Goal: Task Accomplishment & Management: Manage account settings

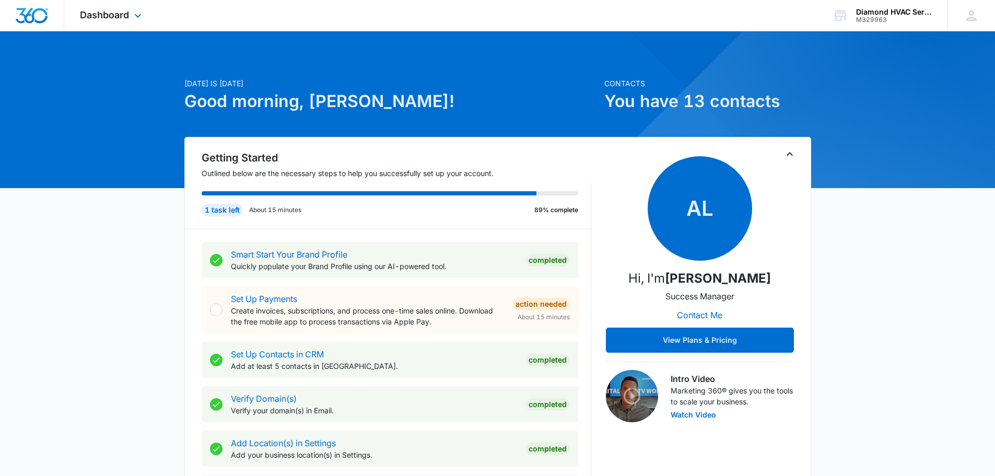
click at [58, 11] on div at bounding box center [32, 15] width 64 height 31
click at [132, 17] on icon at bounding box center [138, 18] width 13 height 13
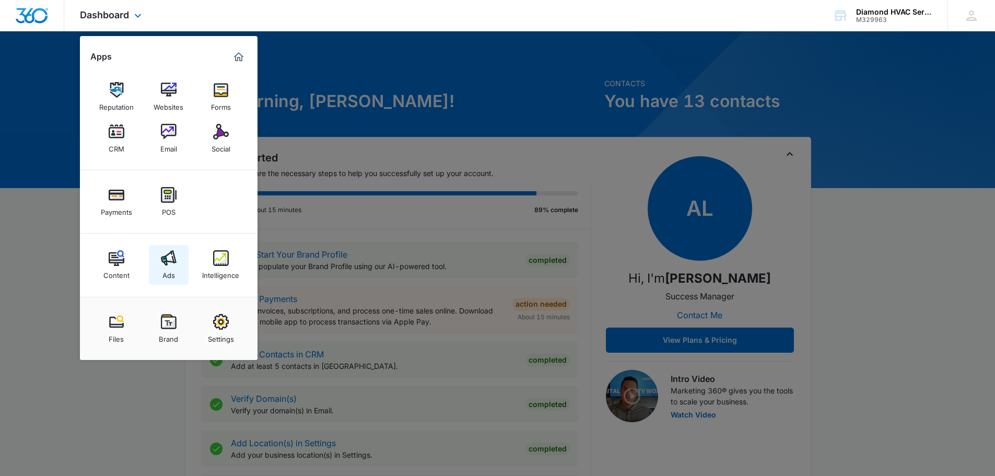
click at [171, 258] on img at bounding box center [169, 258] width 16 height 16
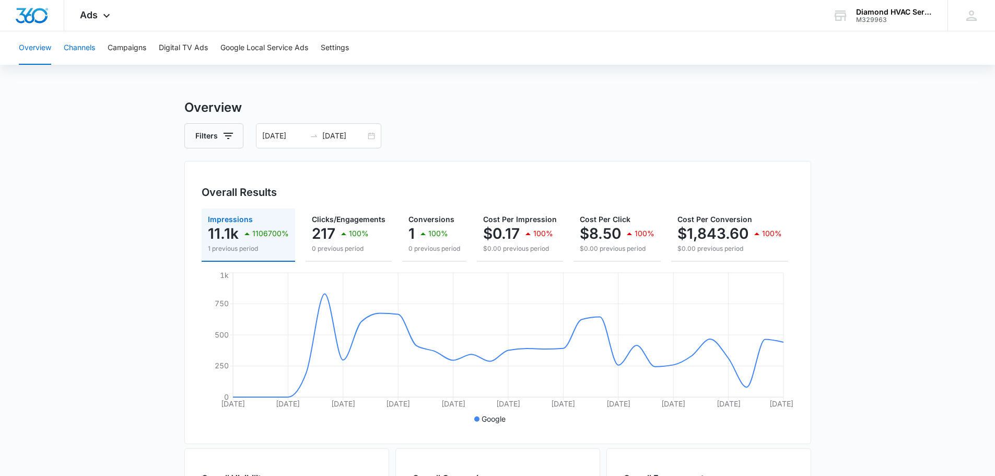
click at [81, 53] on button "Channels" at bounding box center [79, 47] width 31 height 33
click at [134, 55] on button "Campaigns" at bounding box center [127, 47] width 39 height 33
click at [166, 53] on button "Digital TV Ads" at bounding box center [183, 47] width 49 height 33
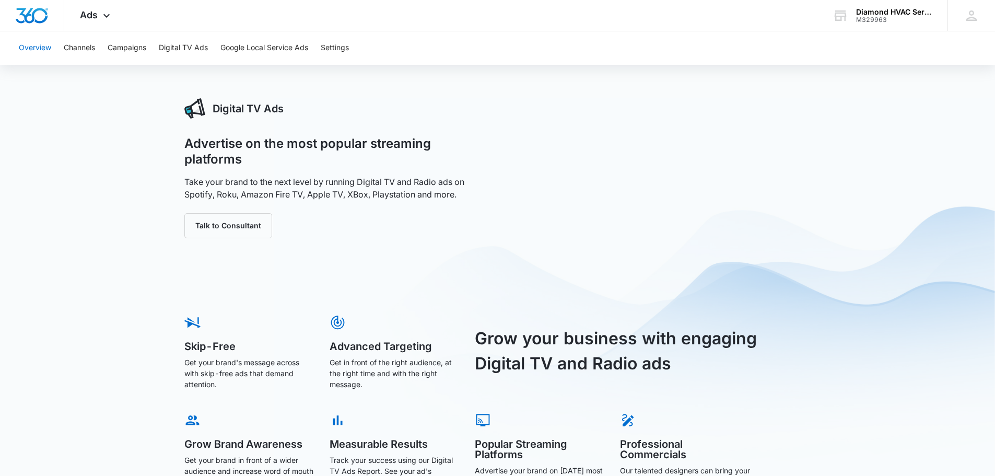
click at [41, 51] on button "Overview" at bounding box center [35, 47] width 32 height 33
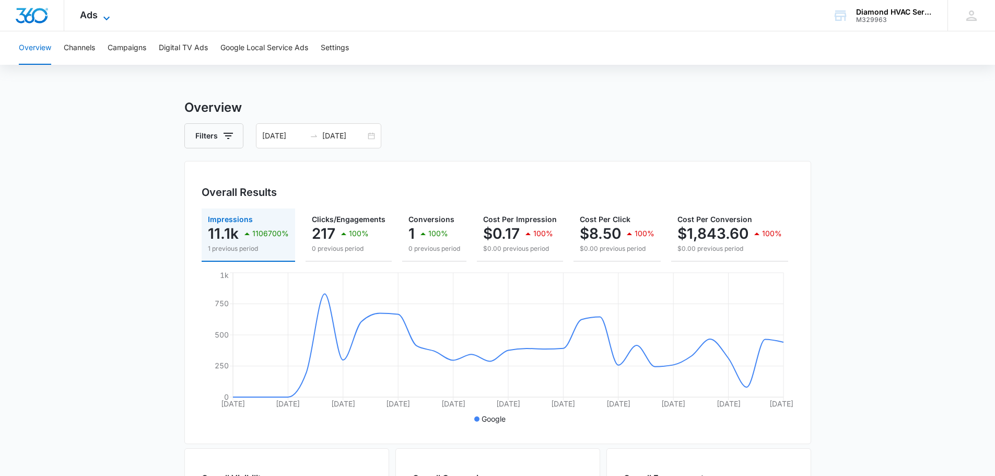
click at [89, 14] on span "Ads" at bounding box center [89, 14] width 18 height 11
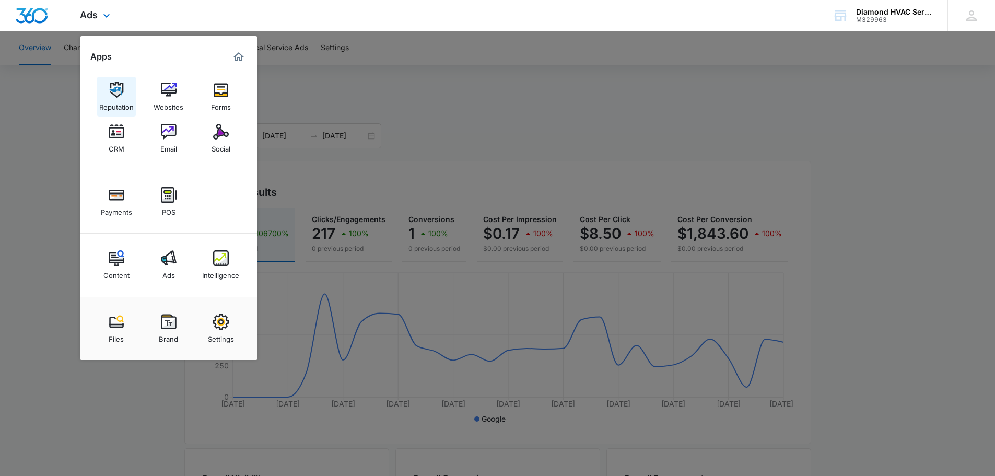
click at [124, 90] on link "Reputation" at bounding box center [117, 97] width 40 height 40
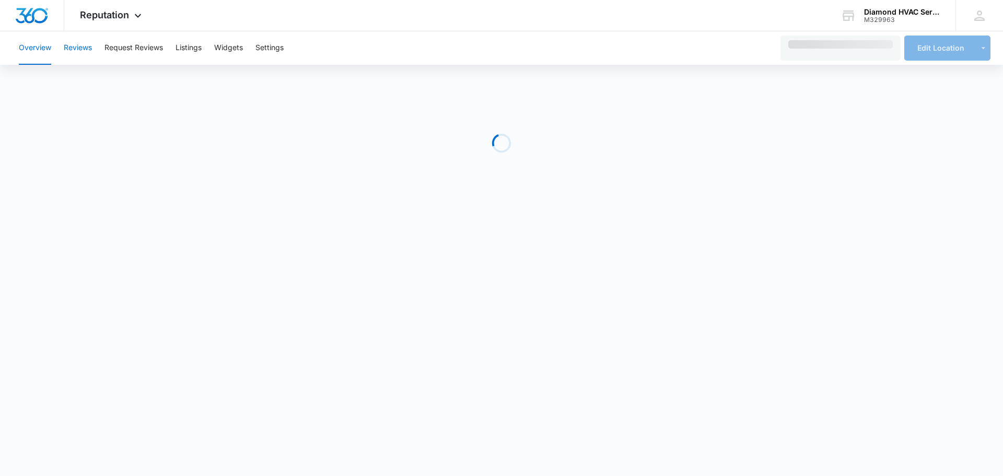
click at [74, 52] on button "Reviews" at bounding box center [78, 47] width 28 height 33
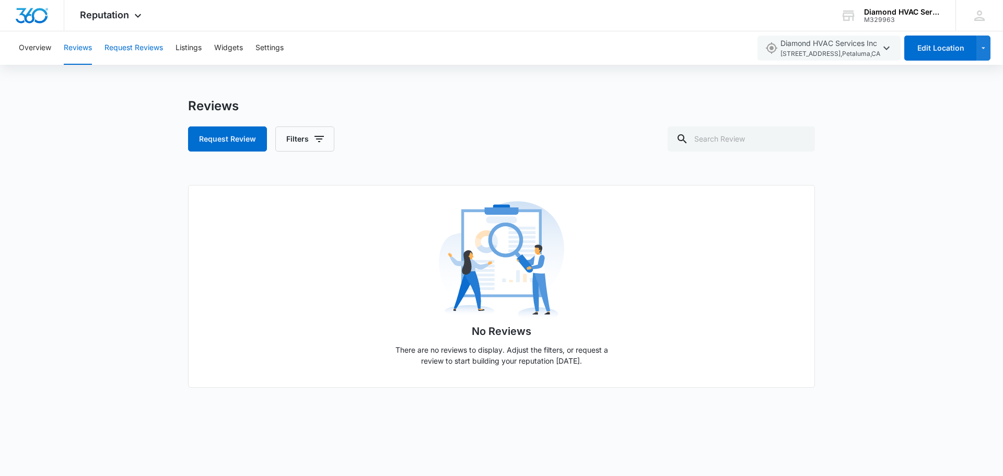
click at [118, 47] on button "Request Reviews" at bounding box center [134, 47] width 59 height 33
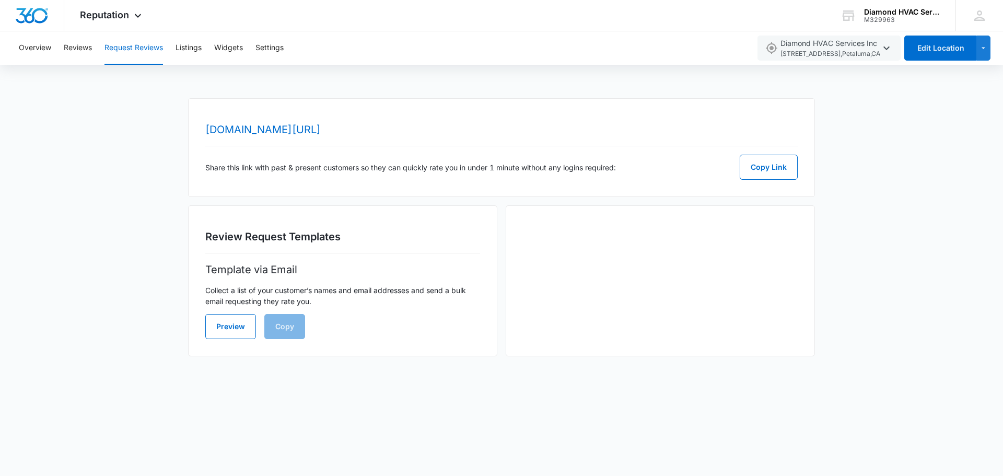
drag, startPoint x: 635, startPoint y: 144, endPoint x: 166, endPoint y: 122, distance: 469.2
click at [166, 122] on div "[DOMAIN_NAME][URL] Share this link with past & present customers so they can qu…" at bounding box center [501, 233] width 1003 height 271
click at [607, 119] on div "[DOMAIN_NAME][URL] Share this link with past & present customers so they can qu…" at bounding box center [501, 147] width 627 height 99
drag, startPoint x: 560, startPoint y: 131, endPoint x: 162, endPoint y: 136, distance: 397.7
click at [162, 136] on div "[DOMAIN_NAME][URL] Share this link with past & present customers so they can qu…" at bounding box center [501, 233] width 1003 height 271
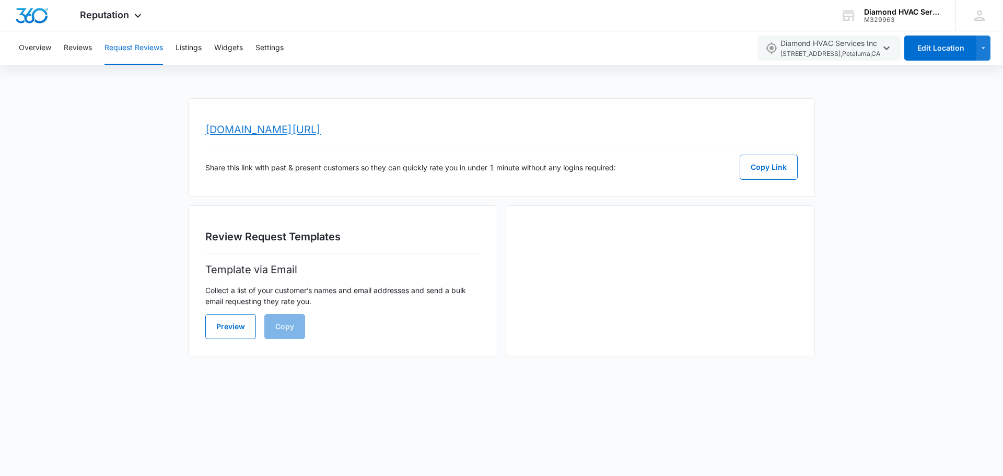
copy link "[DOMAIN_NAME][URL]"
click at [28, 22] on img "Dashboard" at bounding box center [31, 16] width 33 height 16
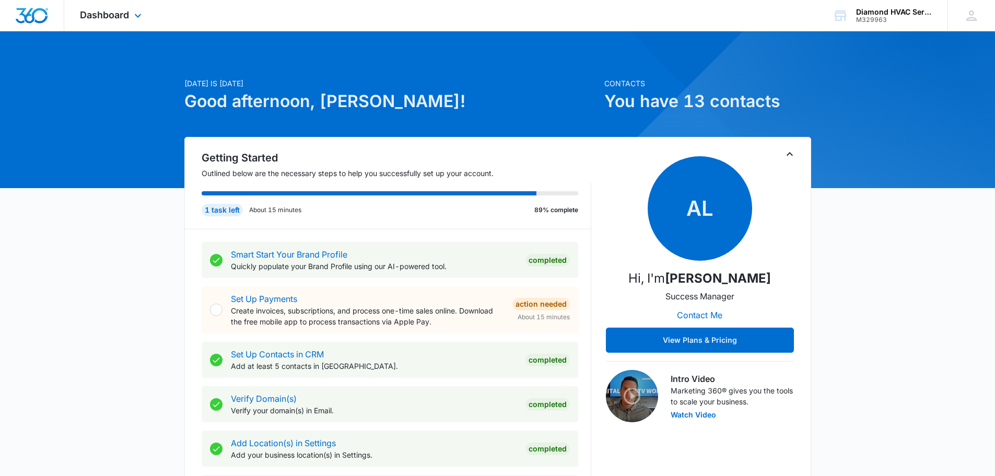
click at [35, 14] on img "Dashboard" at bounding box center [31, 16] width 33 height 16
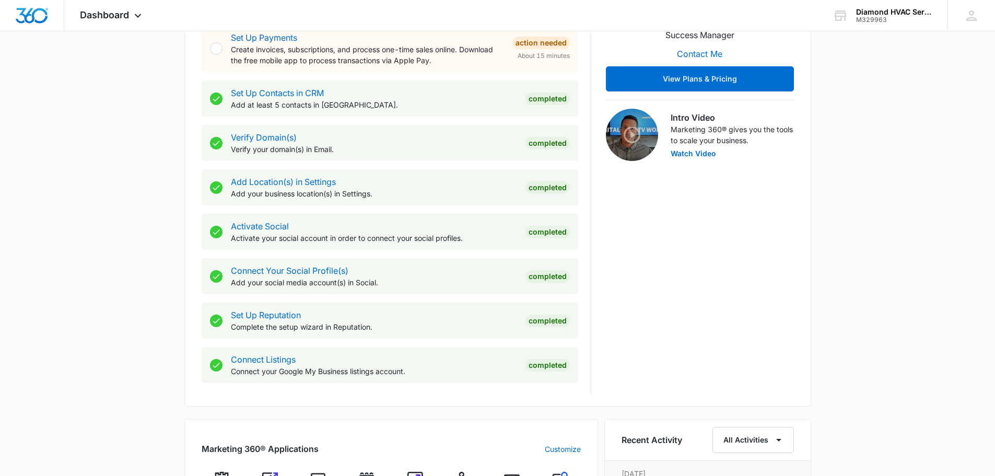
scroll to position [523, 0]
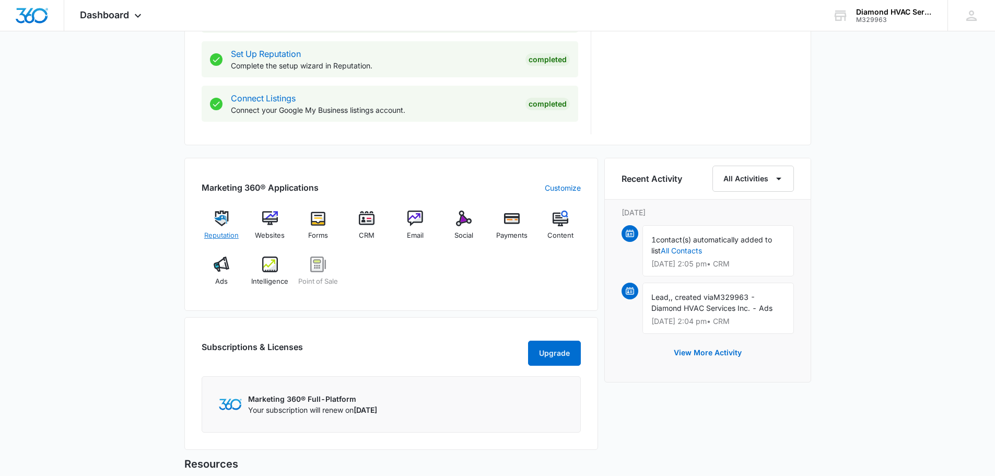
click at [217, 213] on img at bounding box center [222, 219] width 16 height 16
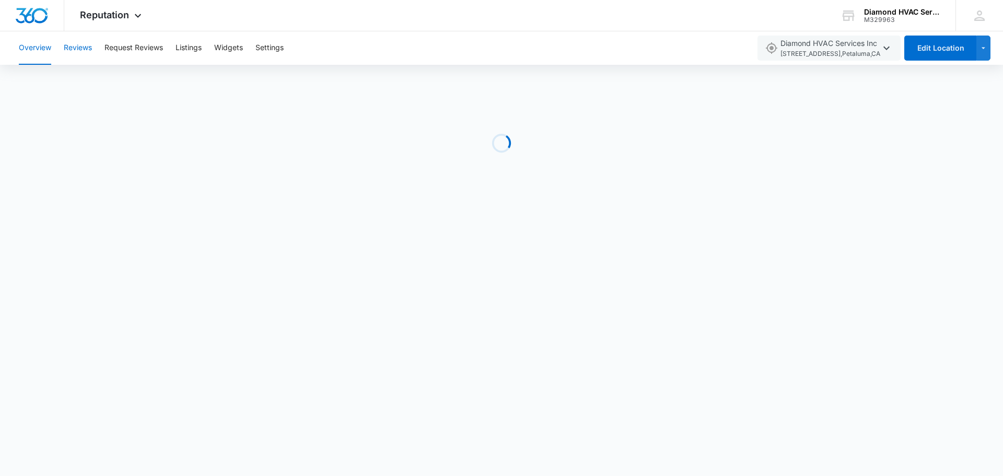
click at [85, 49] on button "Reviews" at bounding box center [78, 47] width 28 height 33
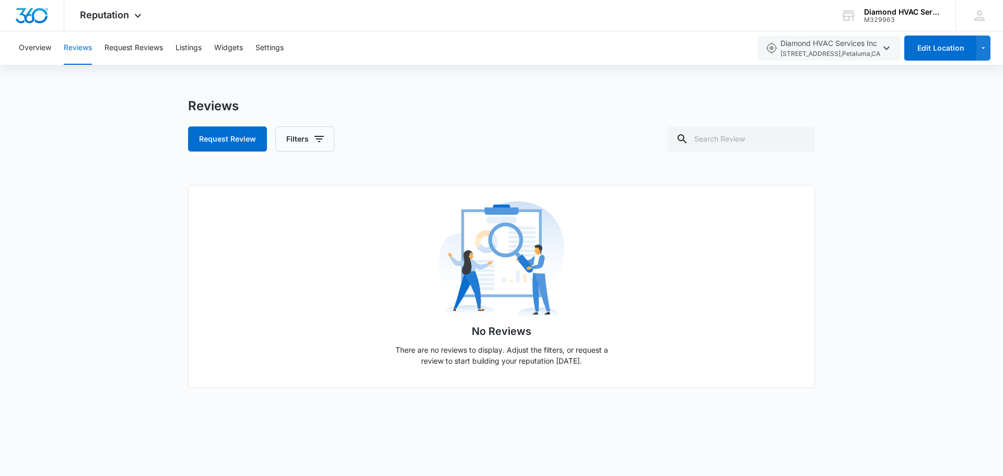
click at [85, 49] on button "Reviews" at bounding box center [78, 47] width 28 height 33
click at [97, 18] on span "Reputation" at bounding box center [104, 14] width 49 height 11
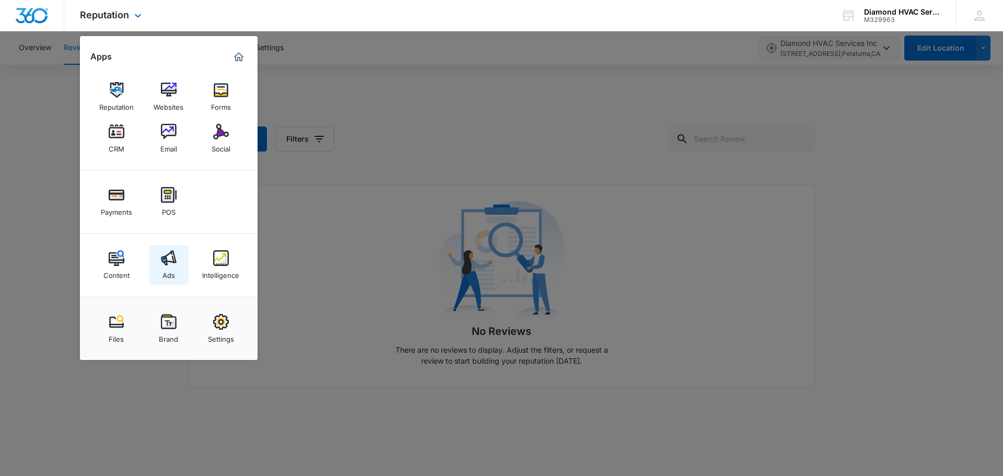
click at [168, 262] on img at bounding box center [169, 258] width 16 height 16
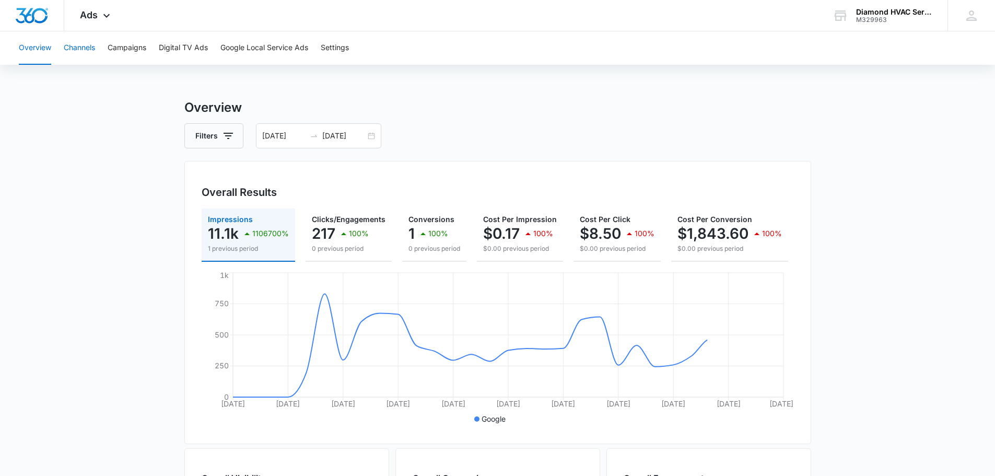
click at [84, 52] on button "Channels" at bounding box center [79, 47] width 31 height 33
click at [143, 55] on button "Campaigns" at bounding box center [127, 47] width 39 height 33
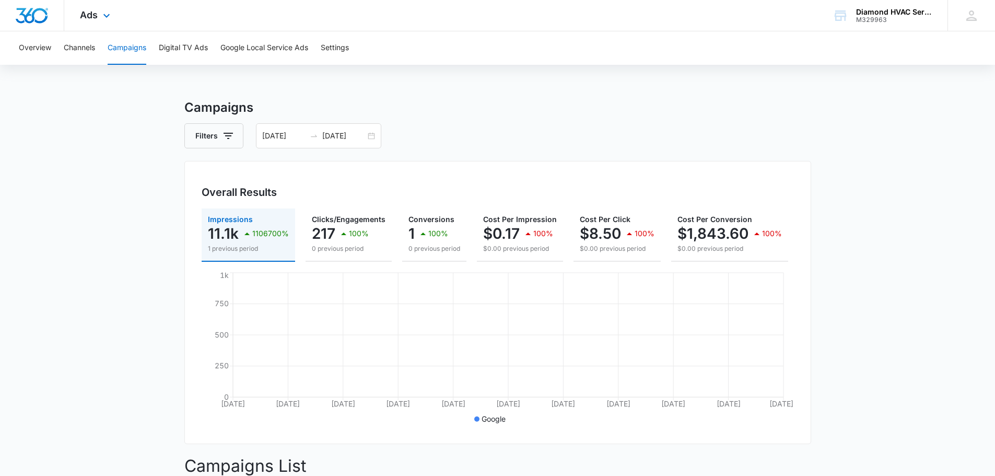
click at [108, 25] on div "Ads Apps Reputation Websites Forms CRM Email Social Payments POS Content Ads In…" at bounding box center [96, 15] width 64 height 31
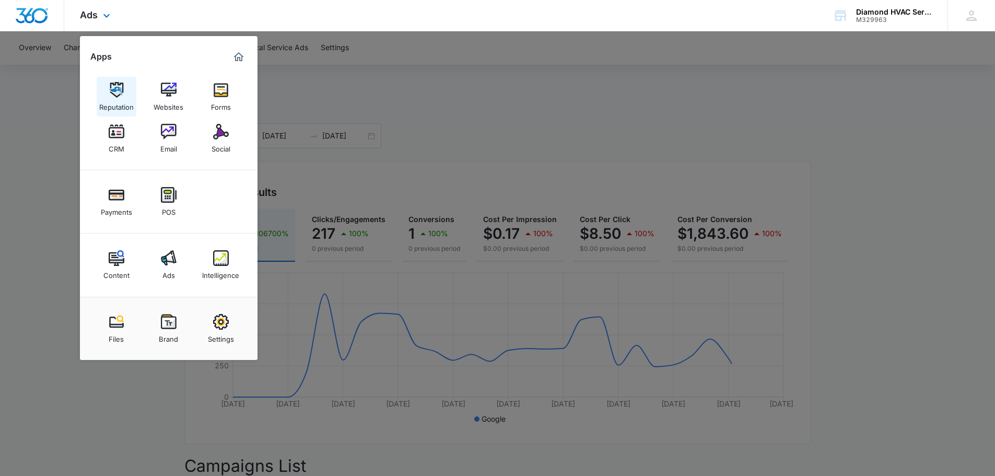
click at [116, 99] on div "Reputation" at bounding box center [116, 105] width 34 height 14
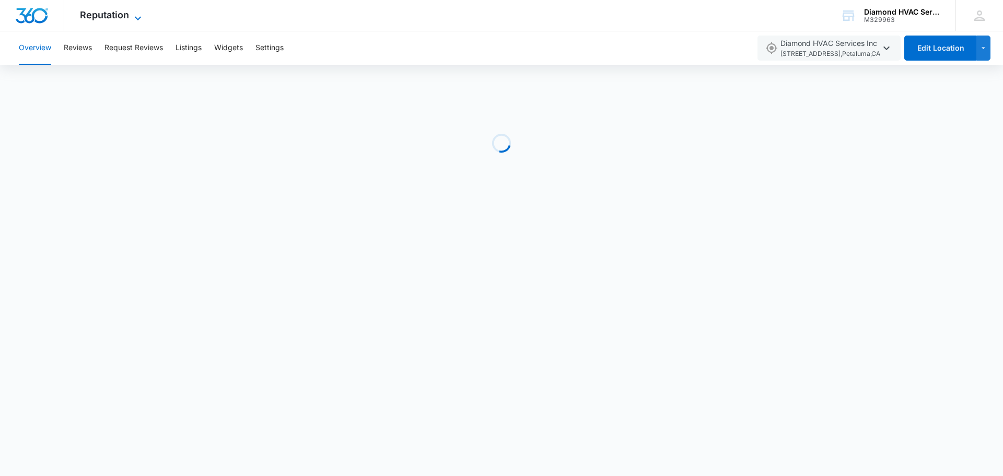
click at [118, 16] on span "Reputation" at bounding box center [104, 14] width 49 height 11
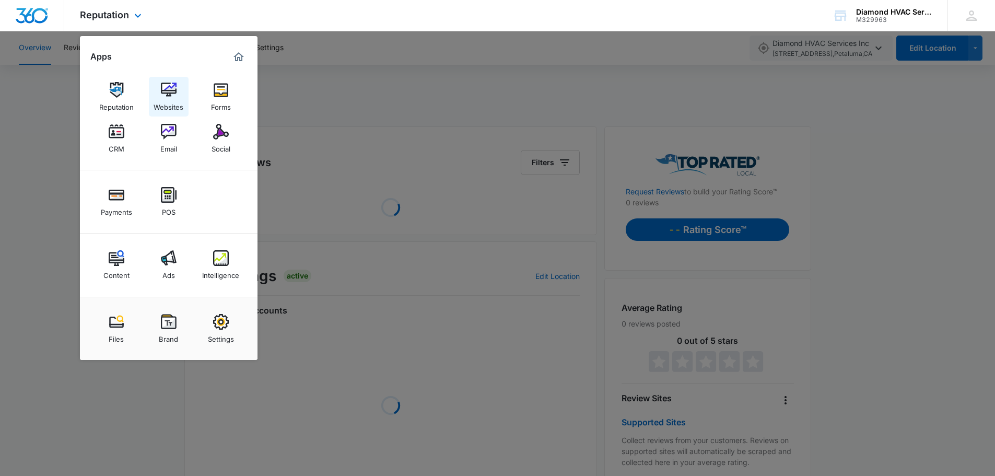
click at [168, 94] on img at bounding box center [169, 90] width 16 height 16
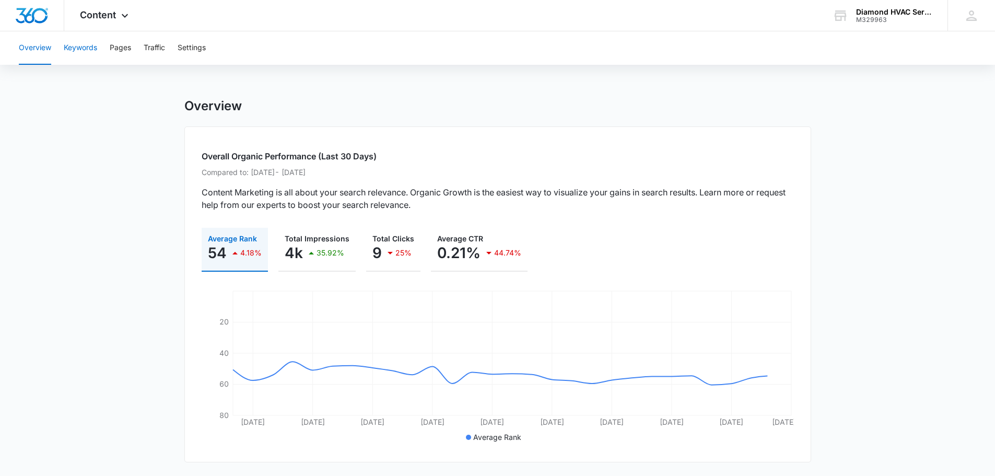
click at [78, 45] on button "Keywords" at bounding box center [80, 47] width 33 height 33
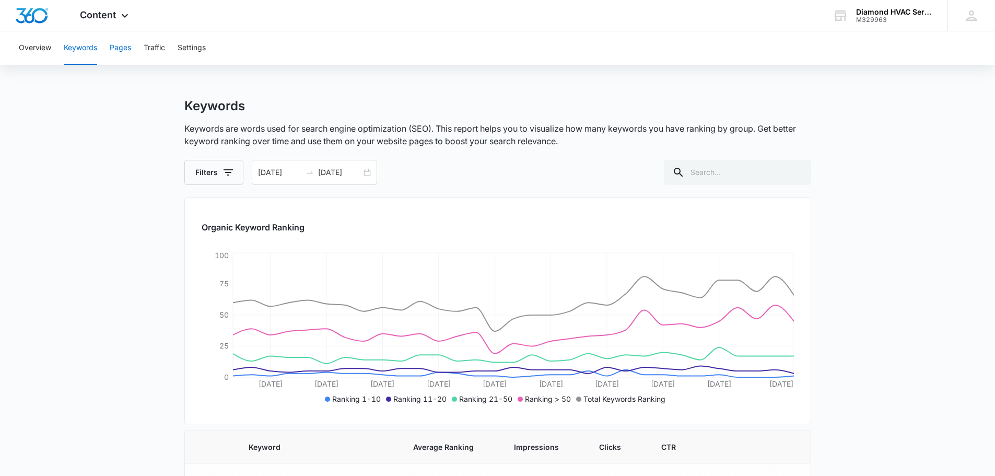
click at [112, 48] on button "Pages" at bounding box center [120, 47] width 21 height 33
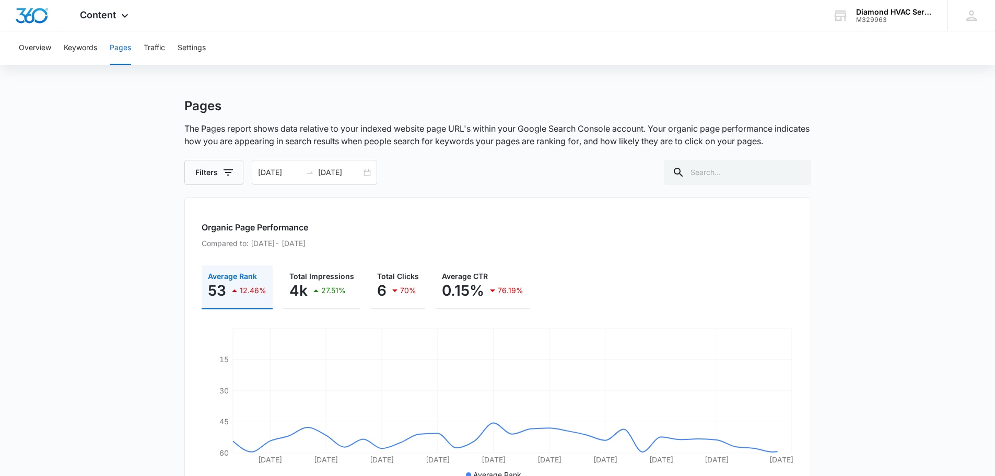
click at [168, 50] on div "Overview Keywords Pages Traffic Settings" at bounding box center [498, 47] width 970 height 33
click at [159, 51] on button "Traffic" at bounding box center [154, 47] width 21 height 33
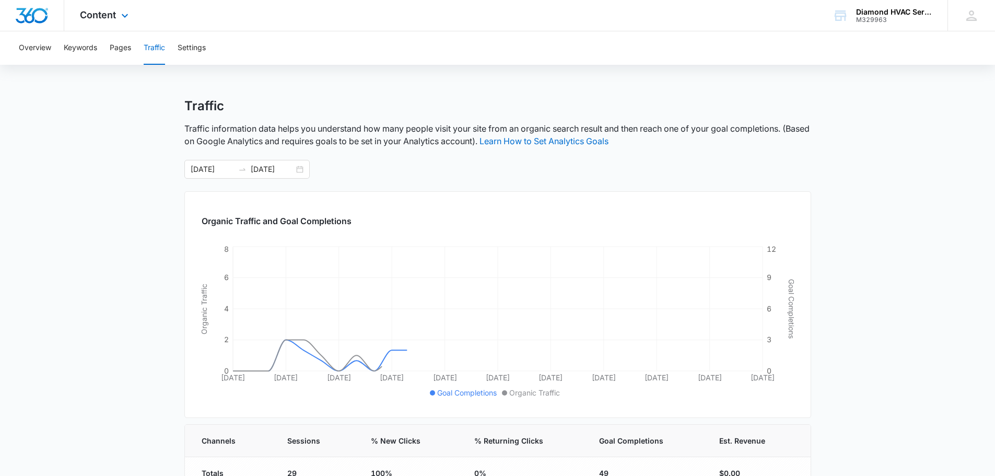
click at [111, 26] on div "Content Apps Reputation Websites Forms CRM Email Social Payments POS Content Ad…" at bounding box center [105, 15] width 83 height 31
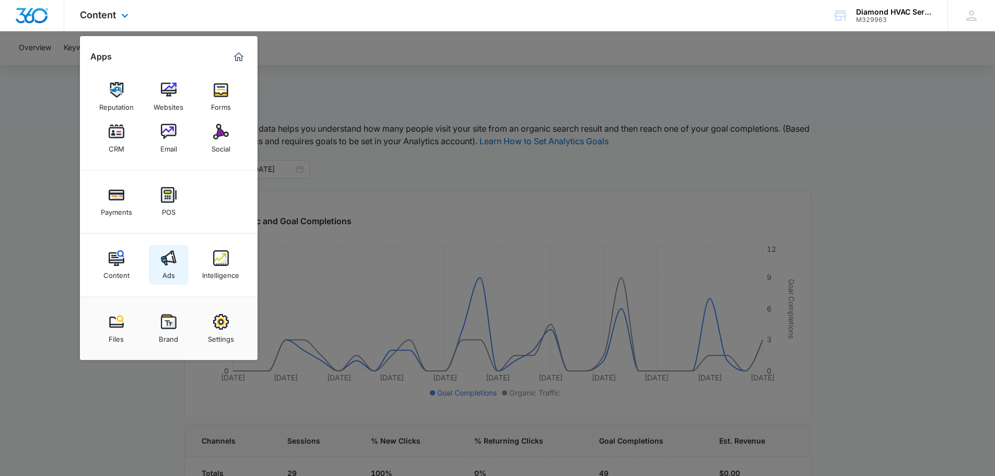
click at [178, 263] on link "Ads" at bounding box center [169, 265] width 40 height 40
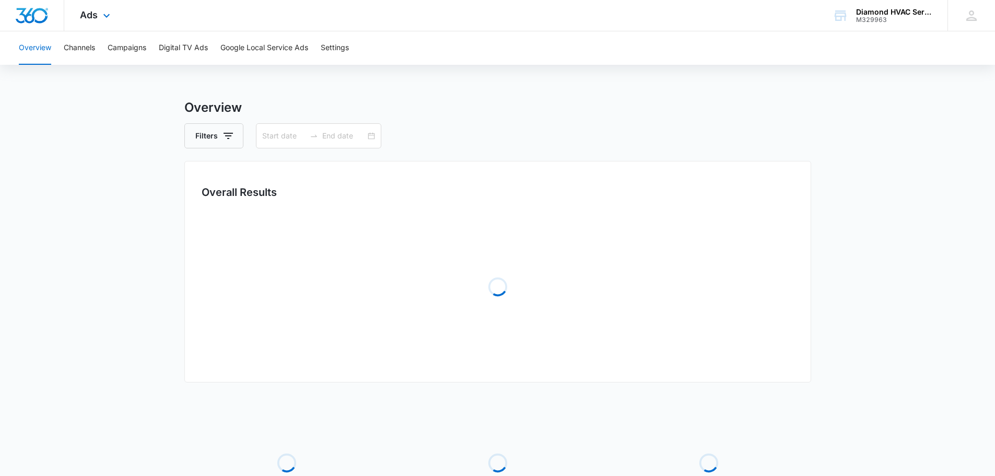
type input "[DATE]"
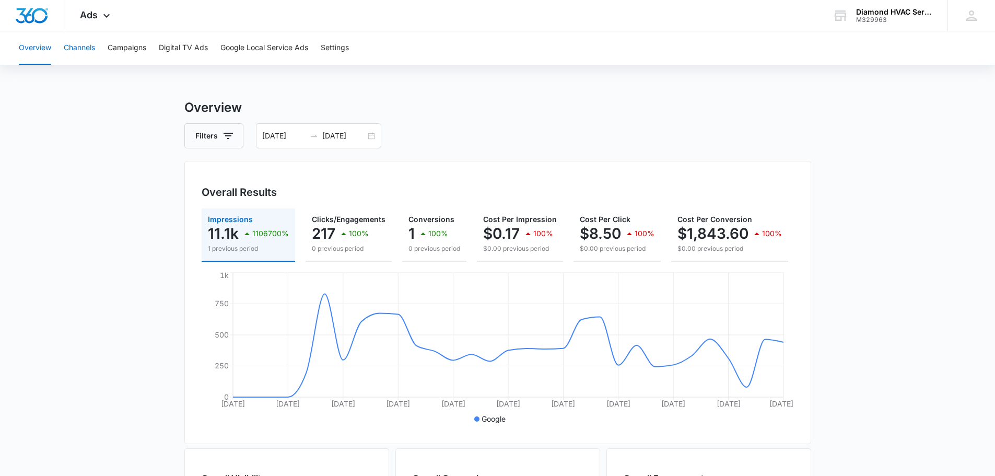
click at [82, 44] on button "Channels" at bounding box center [79, 47] width 31 height 33
click at [135, 49] on button "Campaigns" at bounding box center [127, 47] width 39 height 33
click at [90, 10] on span "Ads" at bounding box center [89, 14] width 18 height 11
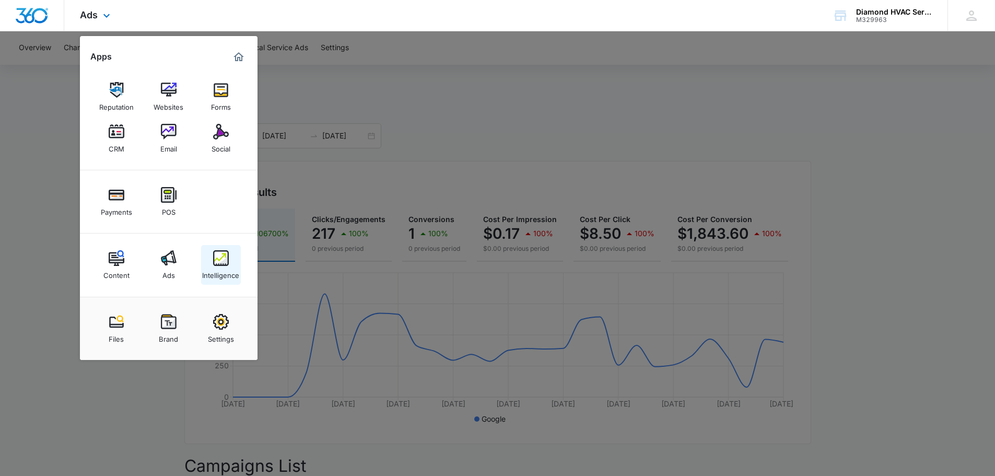
click at [218, 260] on img at bounding box center [221, 258] width 16 height 16
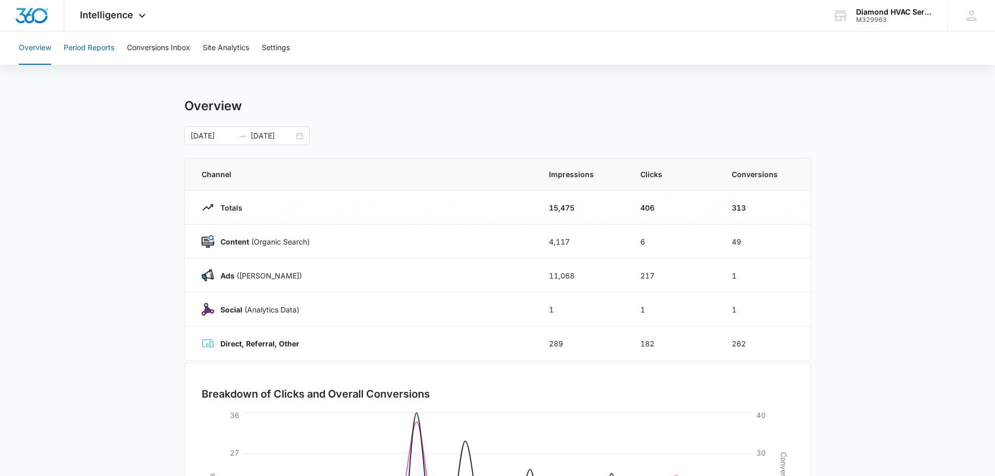
click at [82, 47] on button "Period Reports" at bounding box center [89, 47] width 51 height 33
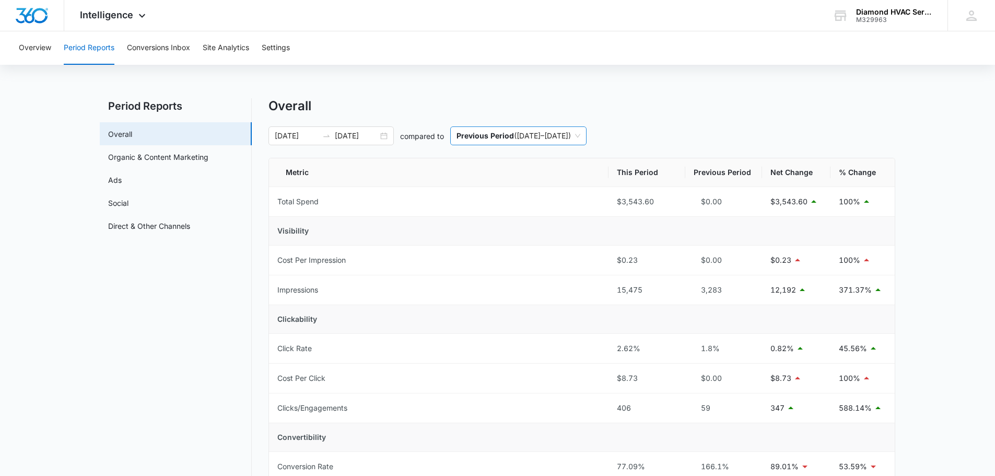
click at [587, 137] on div "Previous Period ( 07/01/2025 – 07/31/2025 )" at bounding box center [518, 135] width 136 height 19
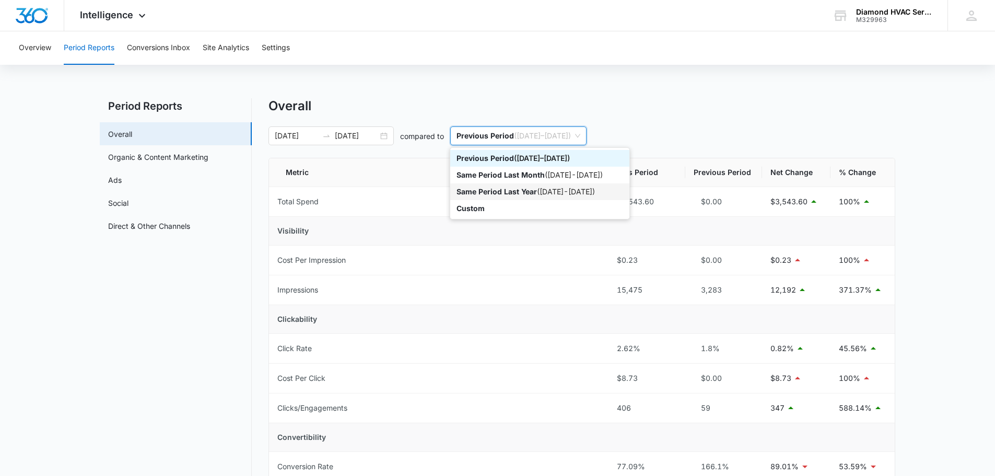
click at [597, 189] on div "Same Period Last Year ( 08/01/2024 - 08/31/2024 )" at bounding box center [540, 191] width 167 height 11
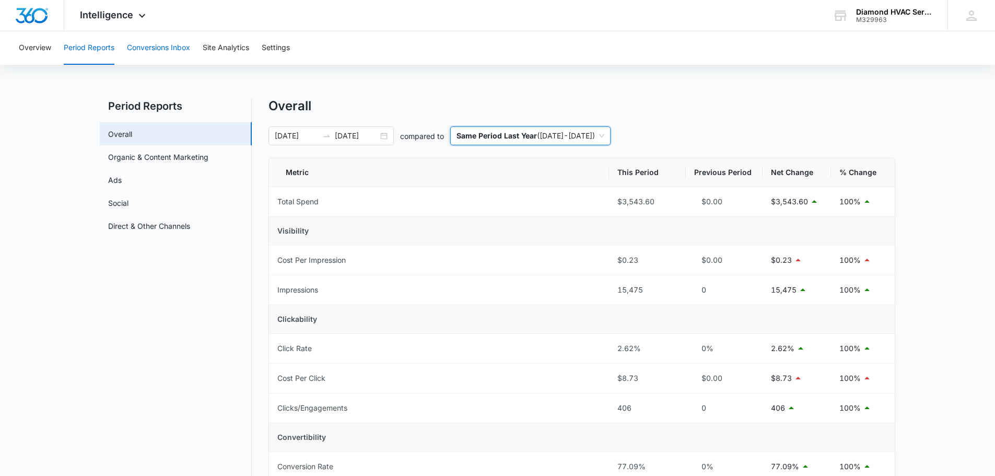
click at [168, 53] on button "Conversions Inbox" at bounding box center [158, 47] width 63 height 33
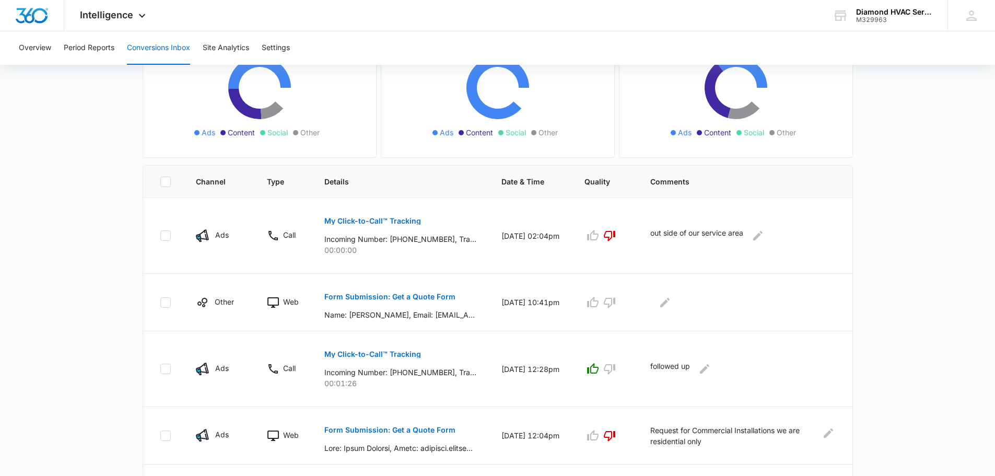
scroll to position [157, 0]
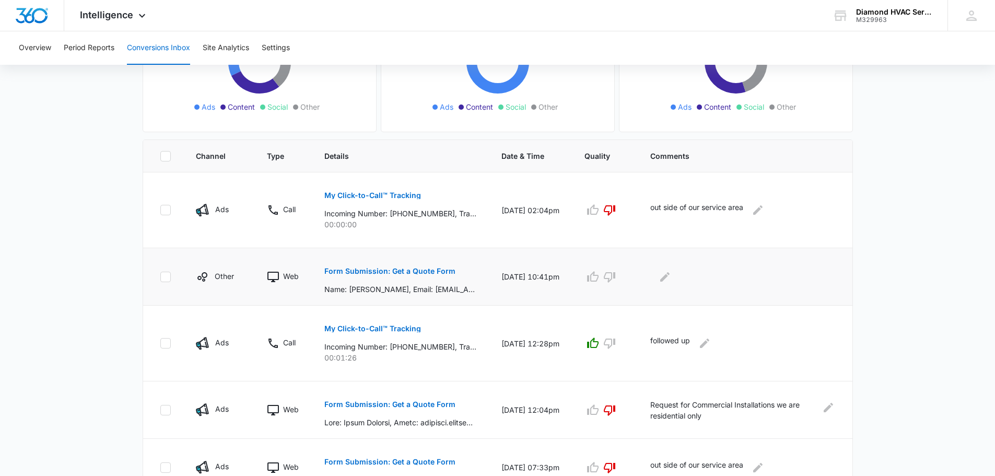
click at [406, 275] on button "Form Submission: Get a Quote Form" at bounding box center [390, 271] width 131 height 25
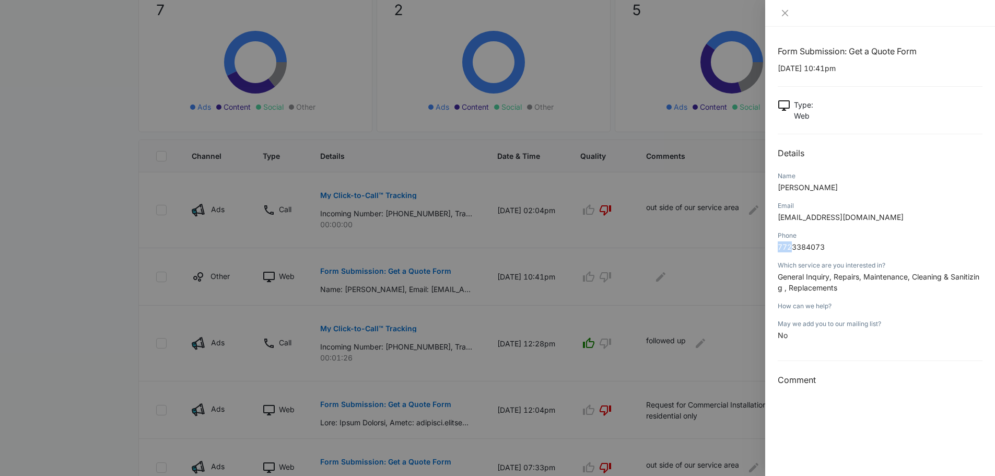
drag, startPoint x: 791, startPoint y: 248, endPoint x: 780, endPoint y: 248, distance: 11.0
click at [780, 248] on span "7723384073" at bounding box center [801, 246] width 47 height 9
click at [865, 377] on h3 "Comment" at bounding box center [880, 380] width 205 height 13
